Goal: Navigation & Orientation: Find specific page/section

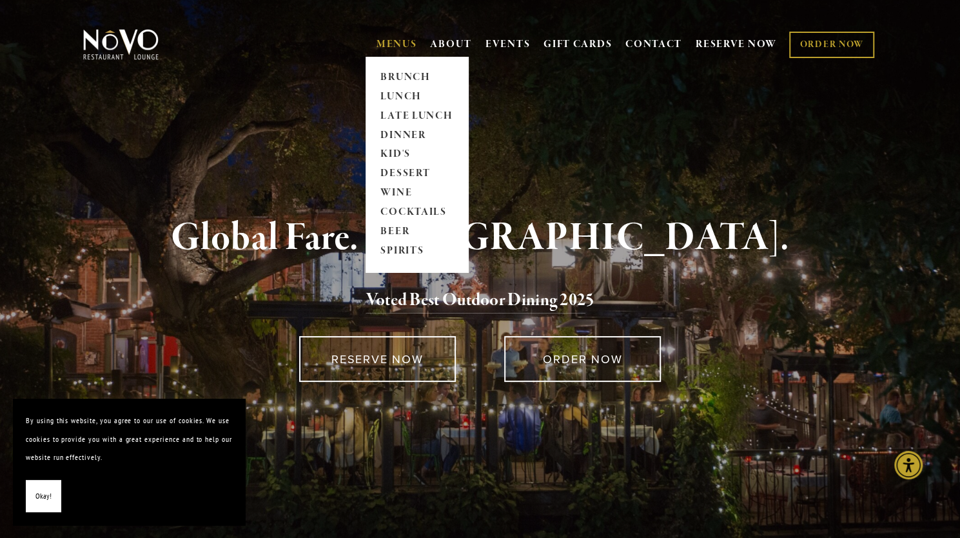
click at [387, 52] on span "MENUS BRUNCH LUNCH LATE LUNCH DINNER KID'S DESSERT WINE COCKTAILS BEER SPIRITS" at bounding box center [397, 44] width 41 height 25
click at [389, 95] on link "LUNCH" at bounding box center [417, 96] width 81 height 19
click at [393, 47] on link "MENUS" at bounding box center [397, 44] width 41 height 13
click at [396, 135] on link "DINNER" at bounding box center [417, 135] width 81 height 19
click at [404, 132] on link "DINNER" at bounding box center [417, 135] width 81 height 19
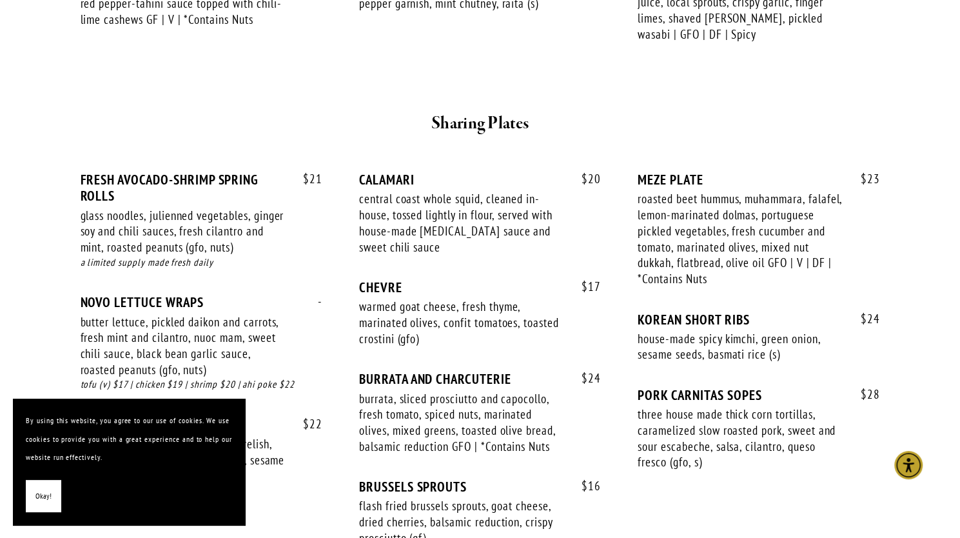
scroll to position [740, 0]
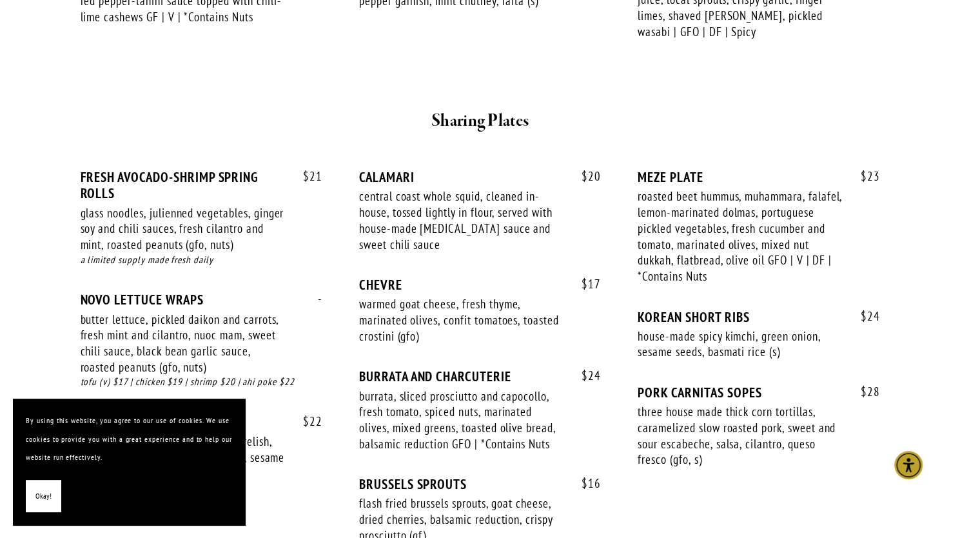
click at [49, 498] on span "Okay!" at bounding box center [43, 496] width 16 height 19
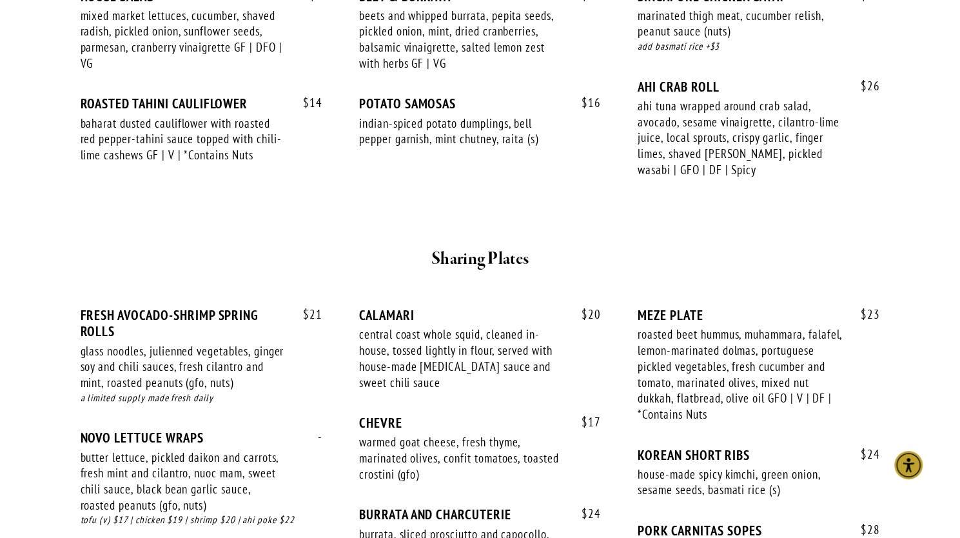
scroll to position [0, 0]
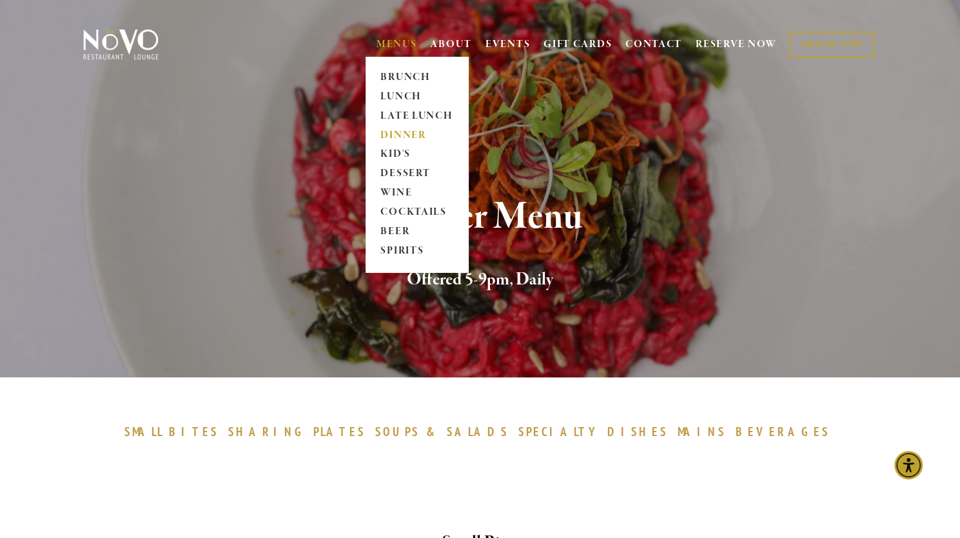
click at [380, 131] on link "DINNER" at bounding box center [417, 135] width 81 height 19
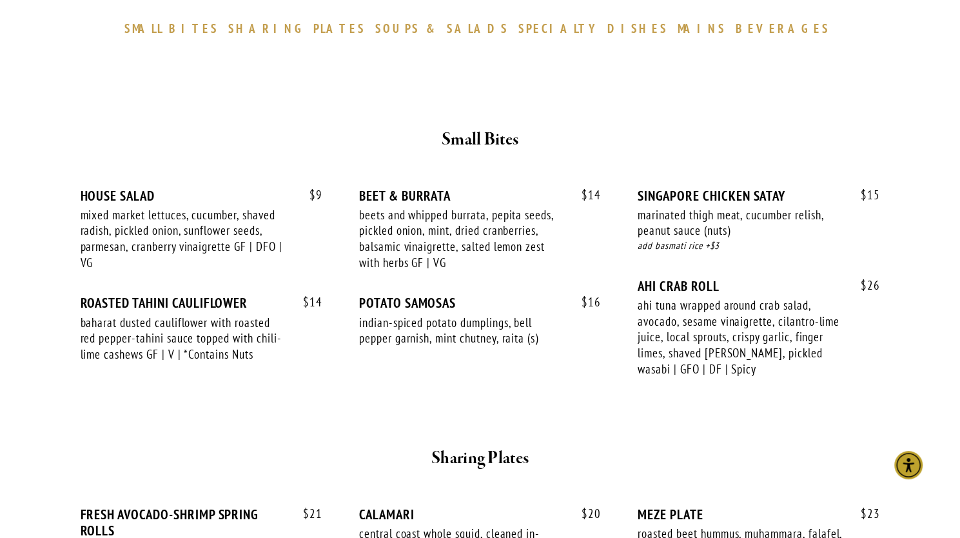
scroll to position [407, 0]
